Goal: Task Accomplishment & Management: Complete application form

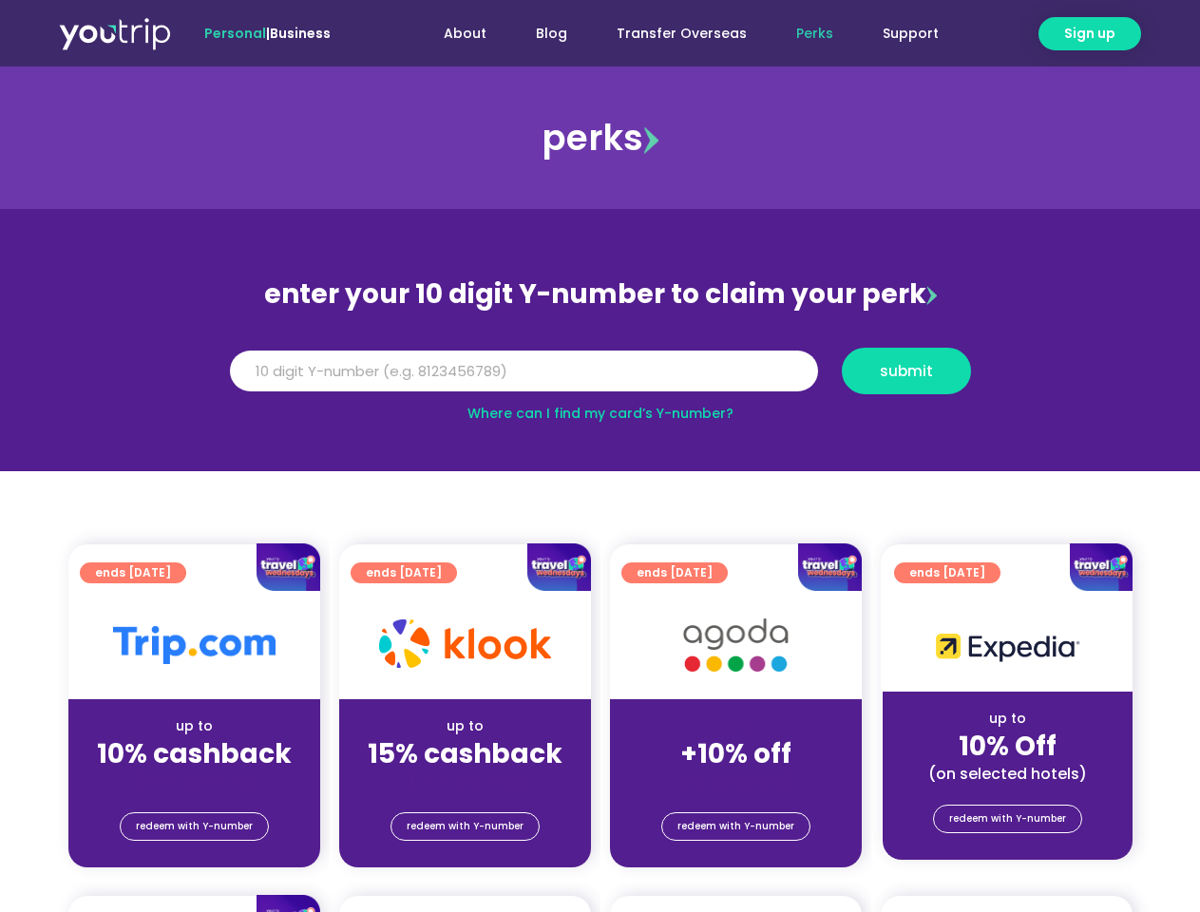
click at [599, 456] on section "enter your 10 digit Y-number to claim your perk Y Number submit Where can I fin…" at bounding box center [600, 340] width 1200 height 262
click at [1089, 33] on span "Sign up" at bounding box center [1089, 34] width 51 height 20
click at [600, 370] on input "Y Number" at bounding box center [524, 371] width 588 height 42
click at [905, 370] on span "submit" at bounding box center [905, 371] width 53 height 14
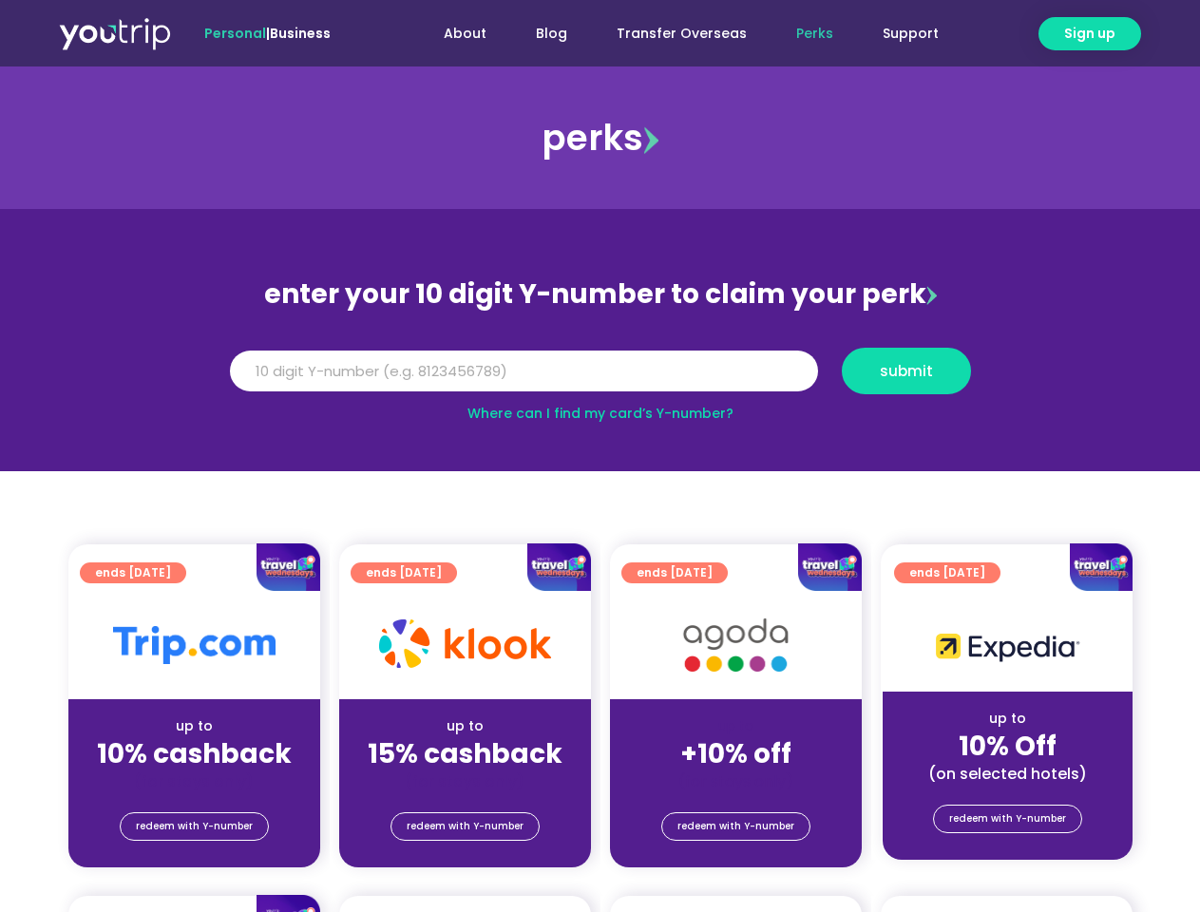
click at [906, 370] on span "submit" at bounding box center [905, 371] width 53 height 14
click at [905, 370] on span "submit" at bounding box center [905, 371] width 53 height 14
click at [194, 826] on span "redeem with Y-number" at bounding box center [194, 826] width 117 height 27
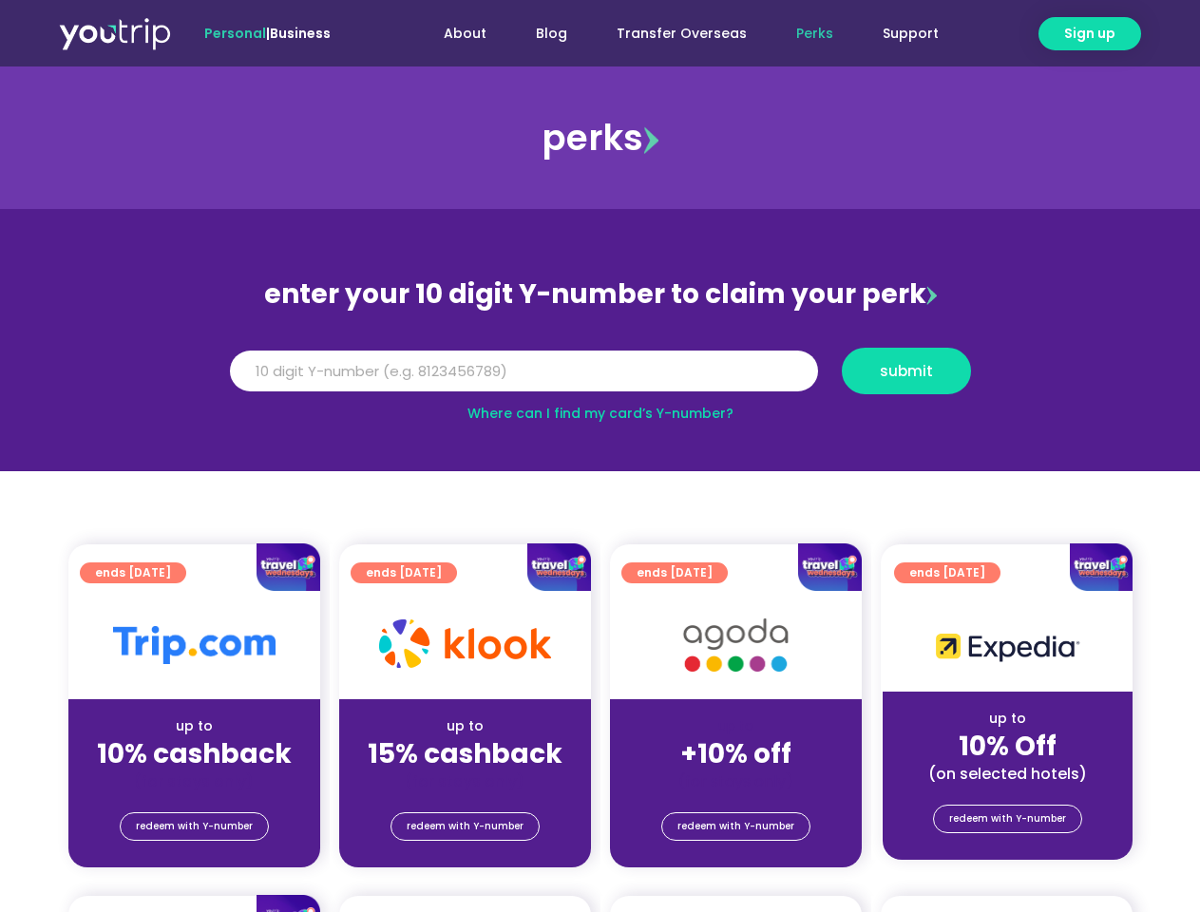
scroll to position [209, 0]
